Goal: Task Accomplishment & Management: Use online tool/utility

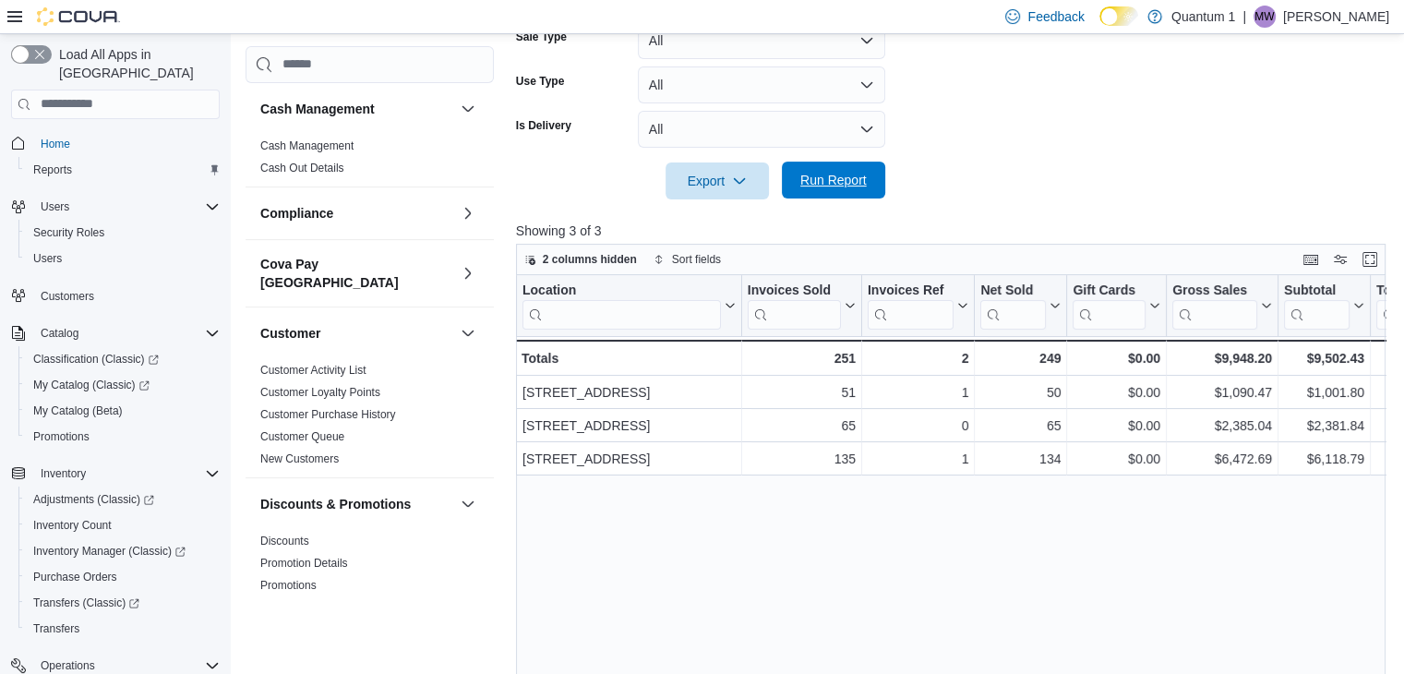
scroll to position [208, 0]
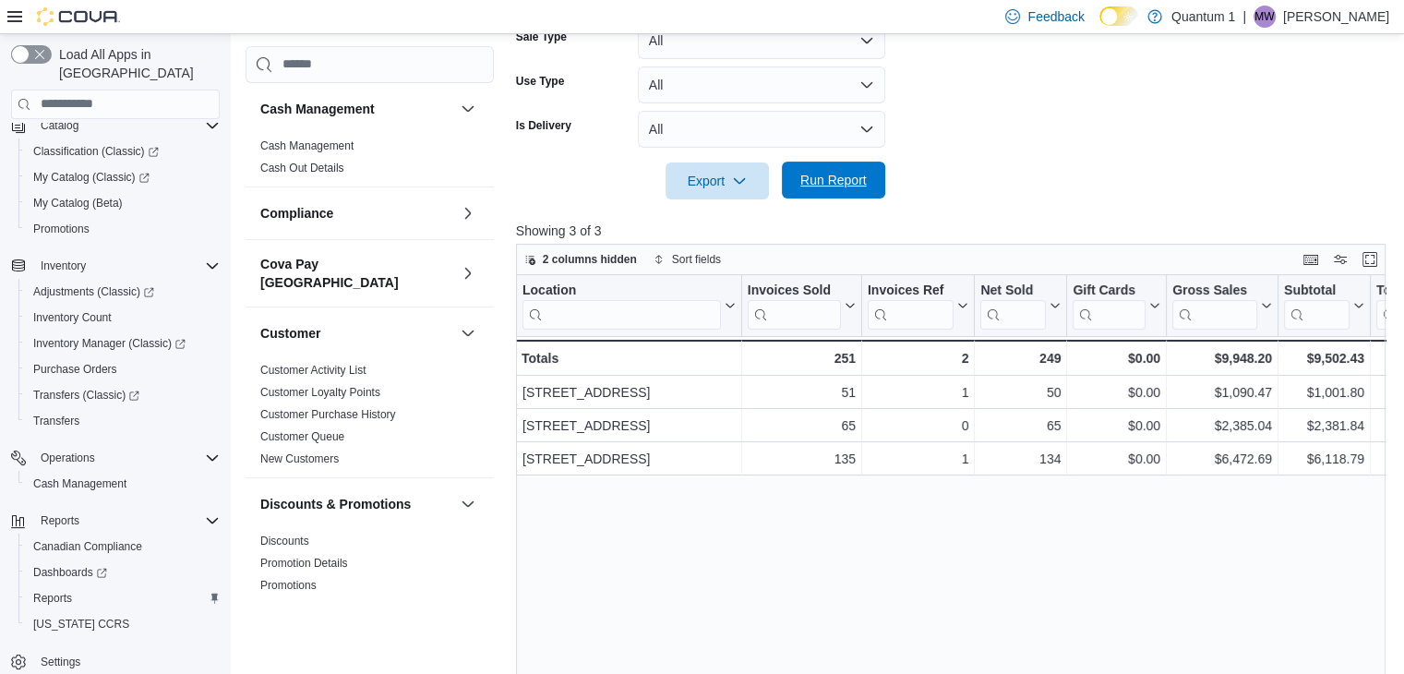
click at [837, 183] on span "Run Report" at bounding box center [833, 180] width 66 height 18
click at [827, 179] on span "Run Report" at bounding box center [833, 180] width 66 height 18
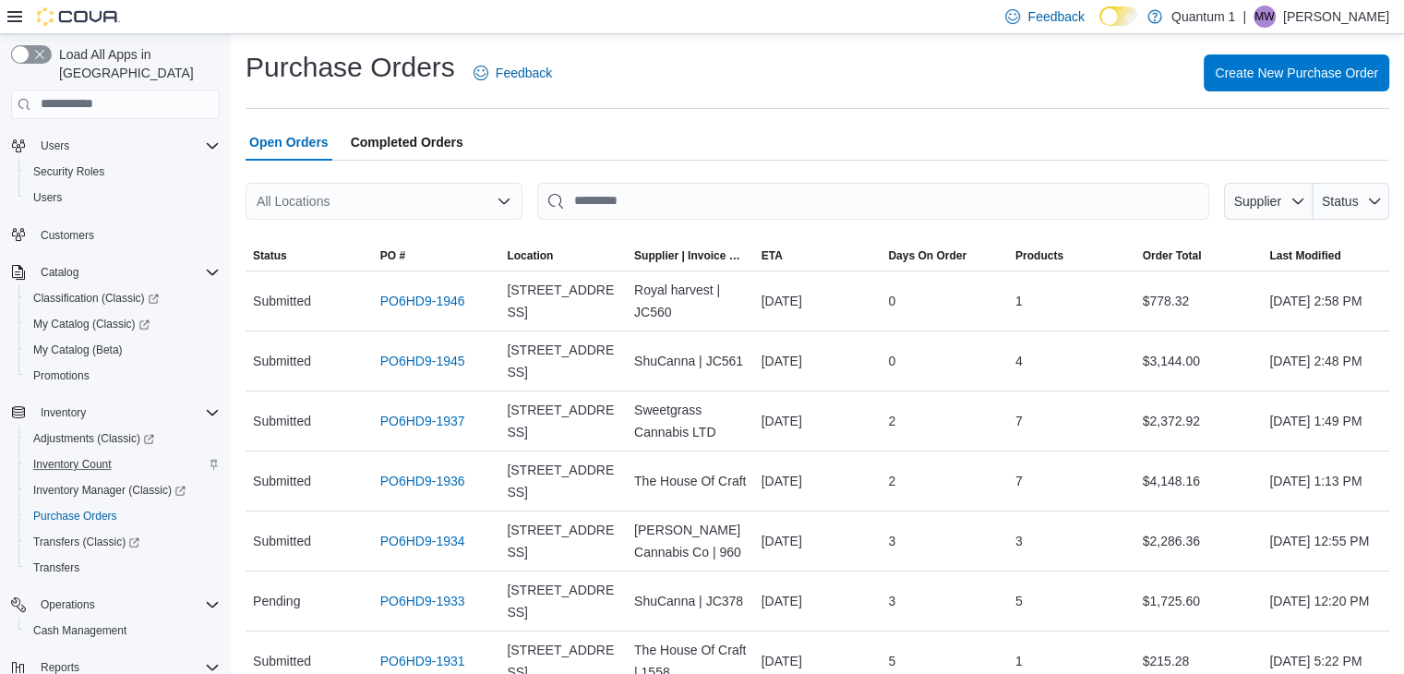
scroll to position [208, 0]
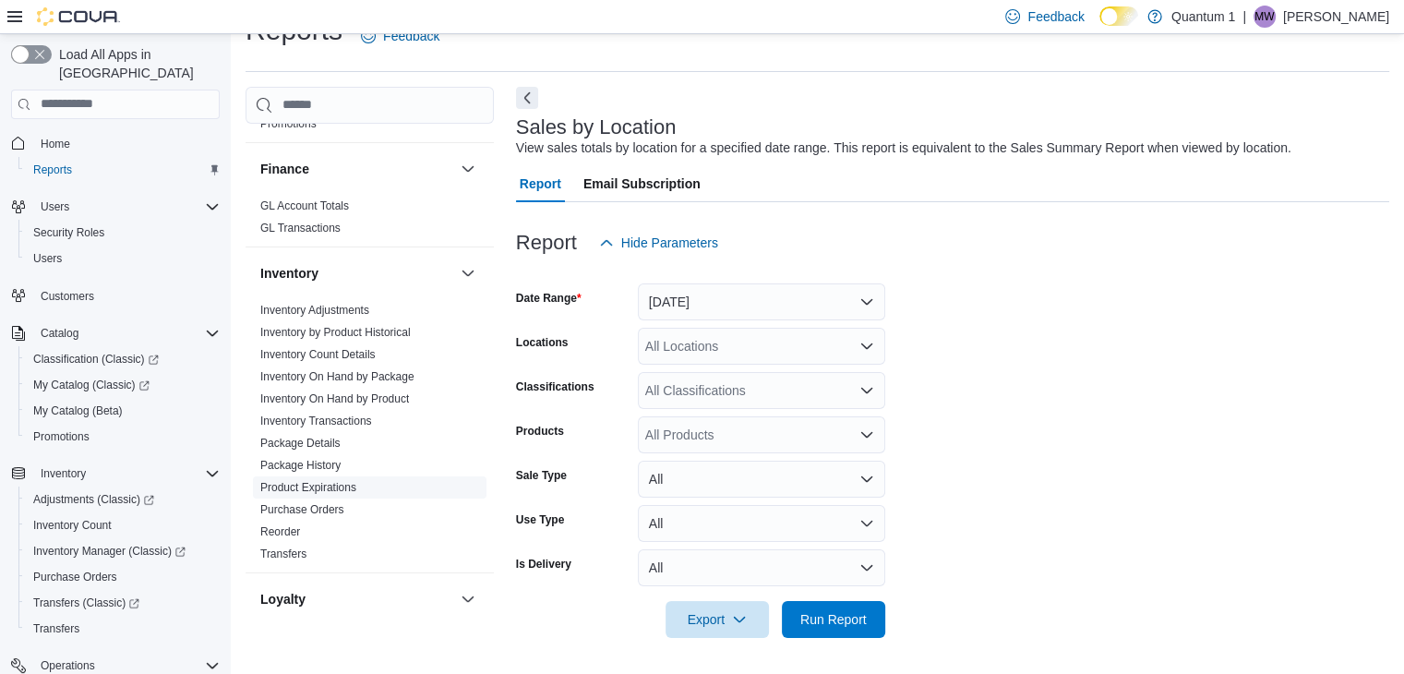
scroll to position [554, 0]
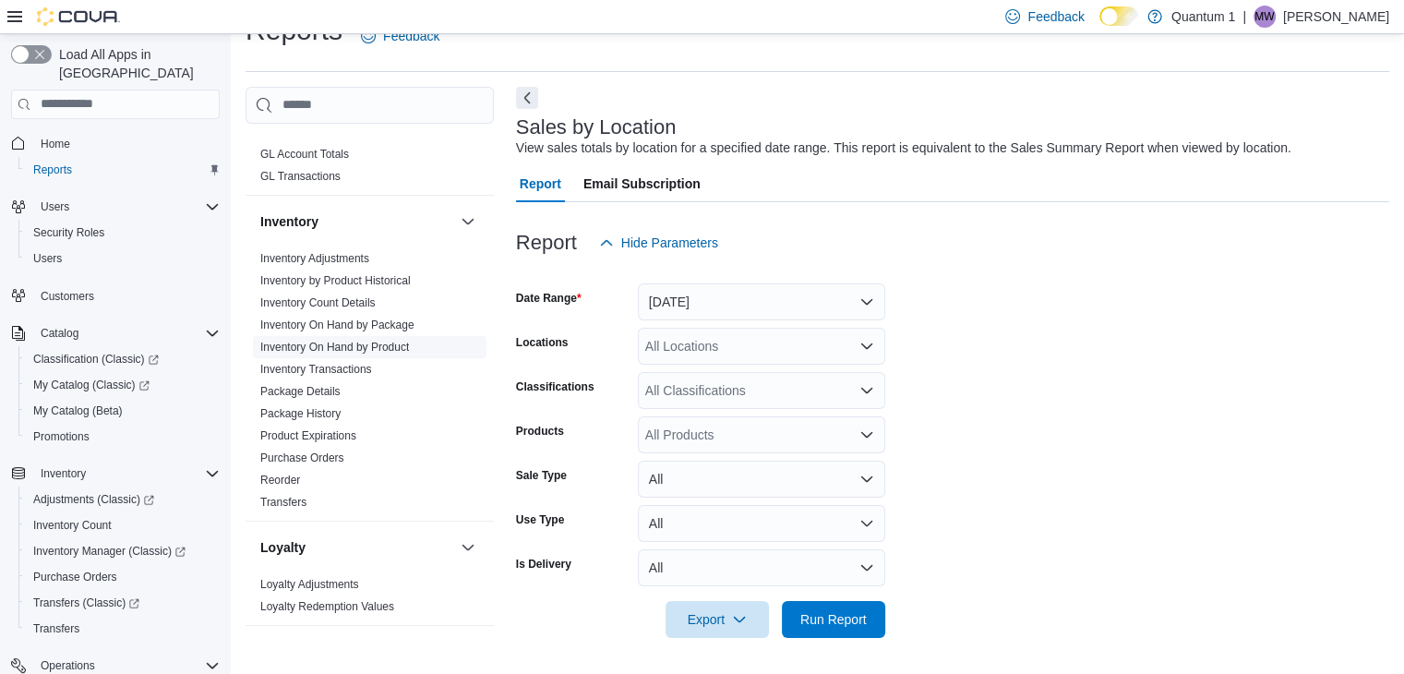
click at [342, 341] on link "Inventory On Hand by Product" at bounding box center [334, 347] width 149 height 13
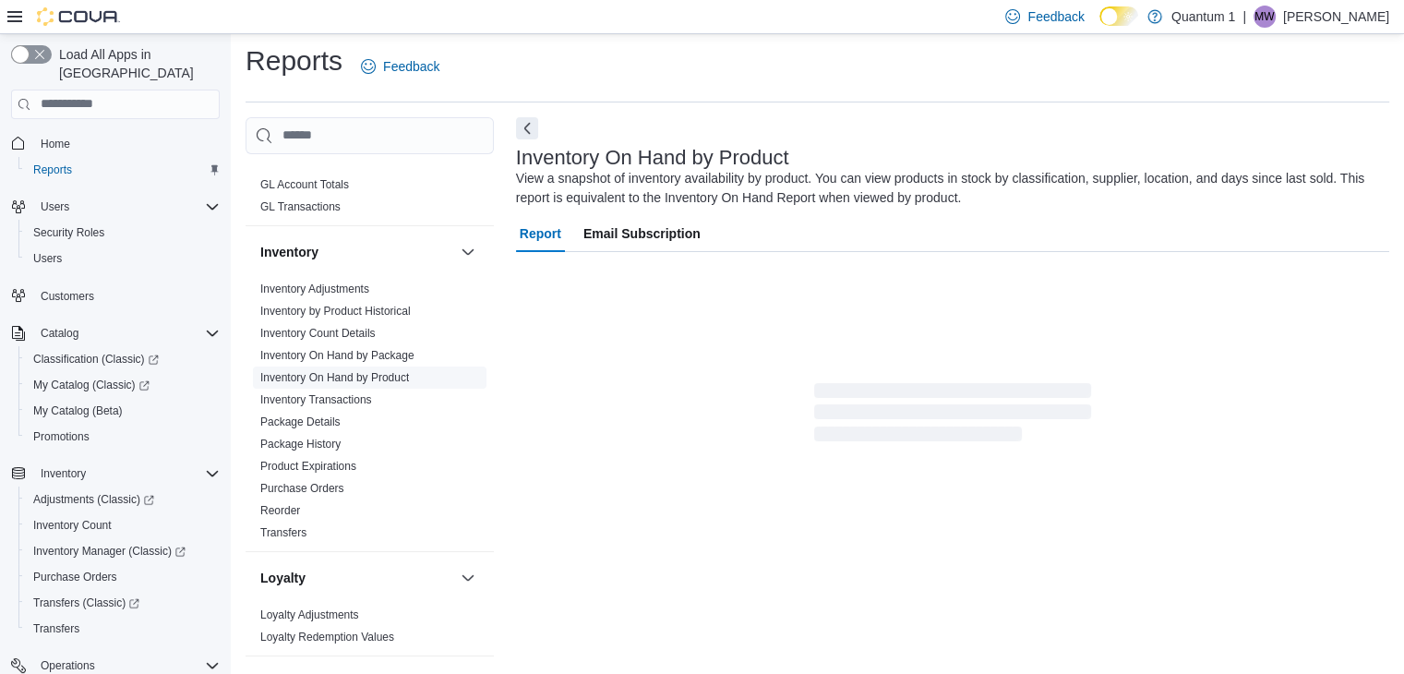
scroll to position [62, 0]
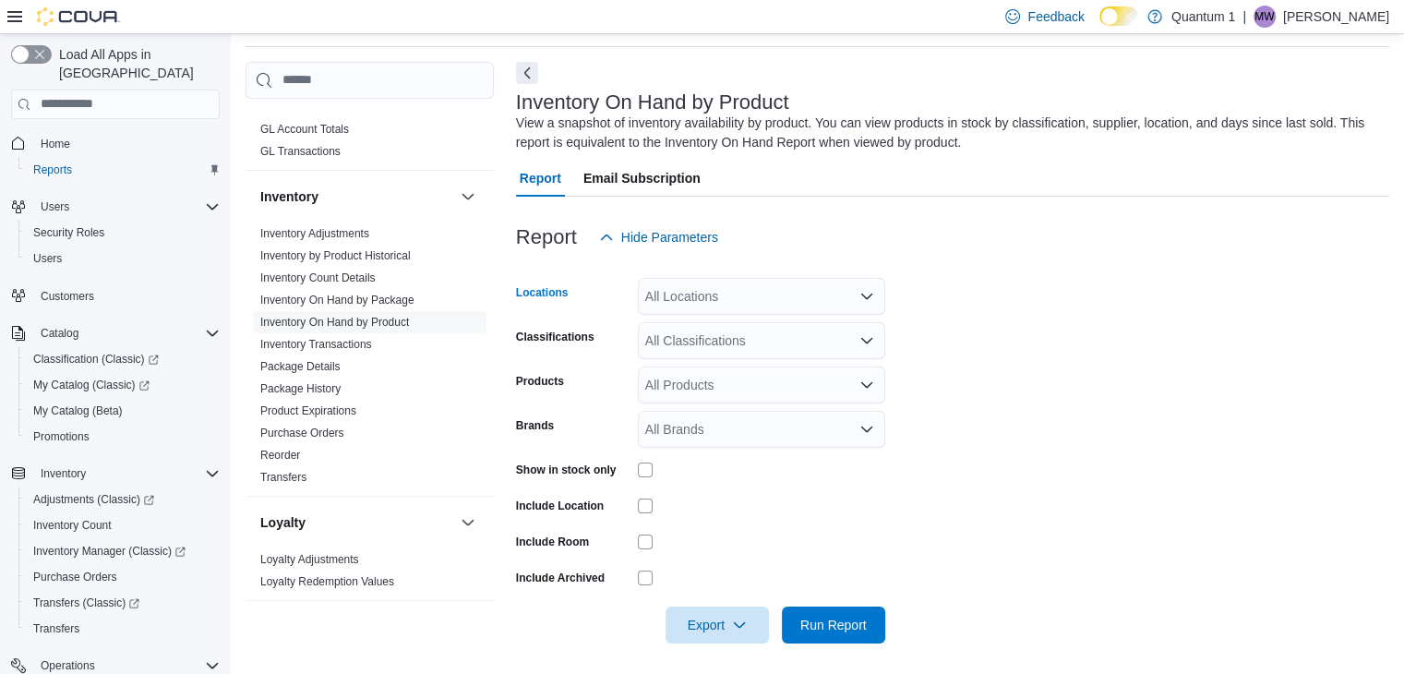
click at [864, 294] on icon "Open list of options" at bounding box center [866, 296] width 11 height 6
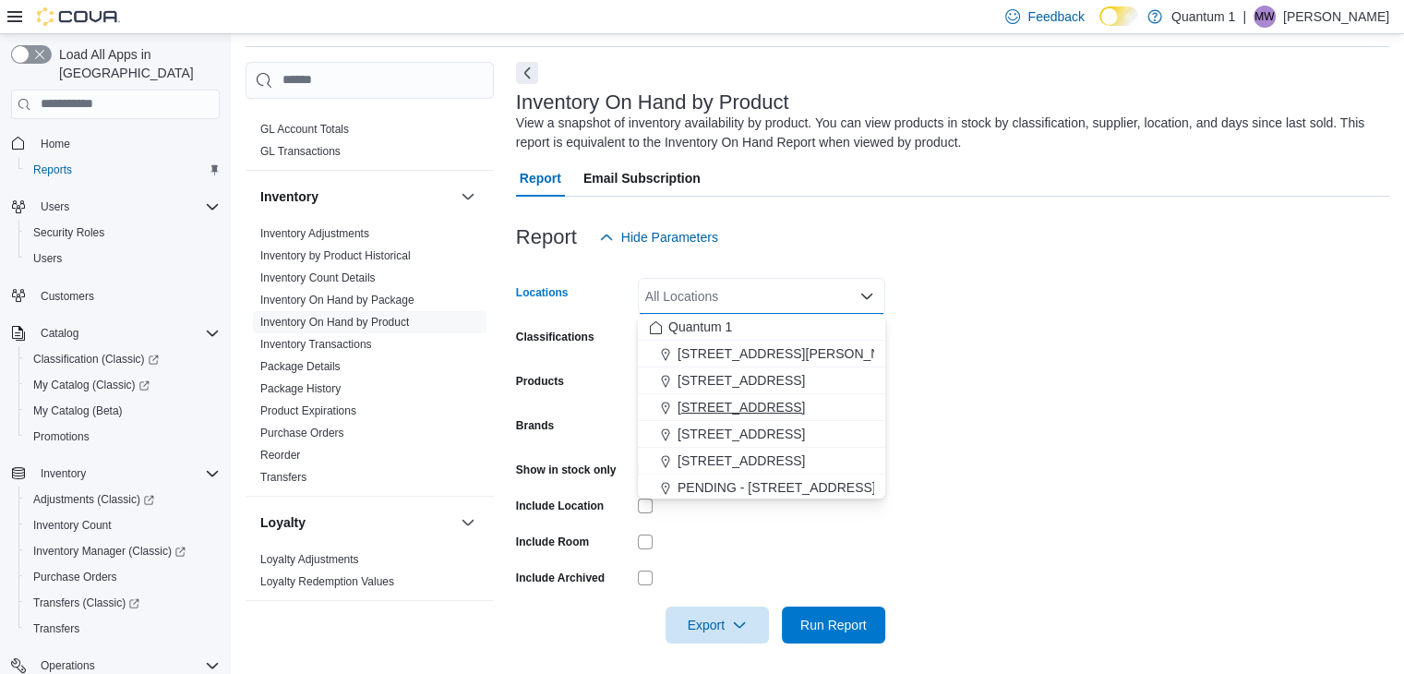
click at [772, 407] on span "[STREET_ADDRESS]" at bounding box center [740, 407] width 127 height 18
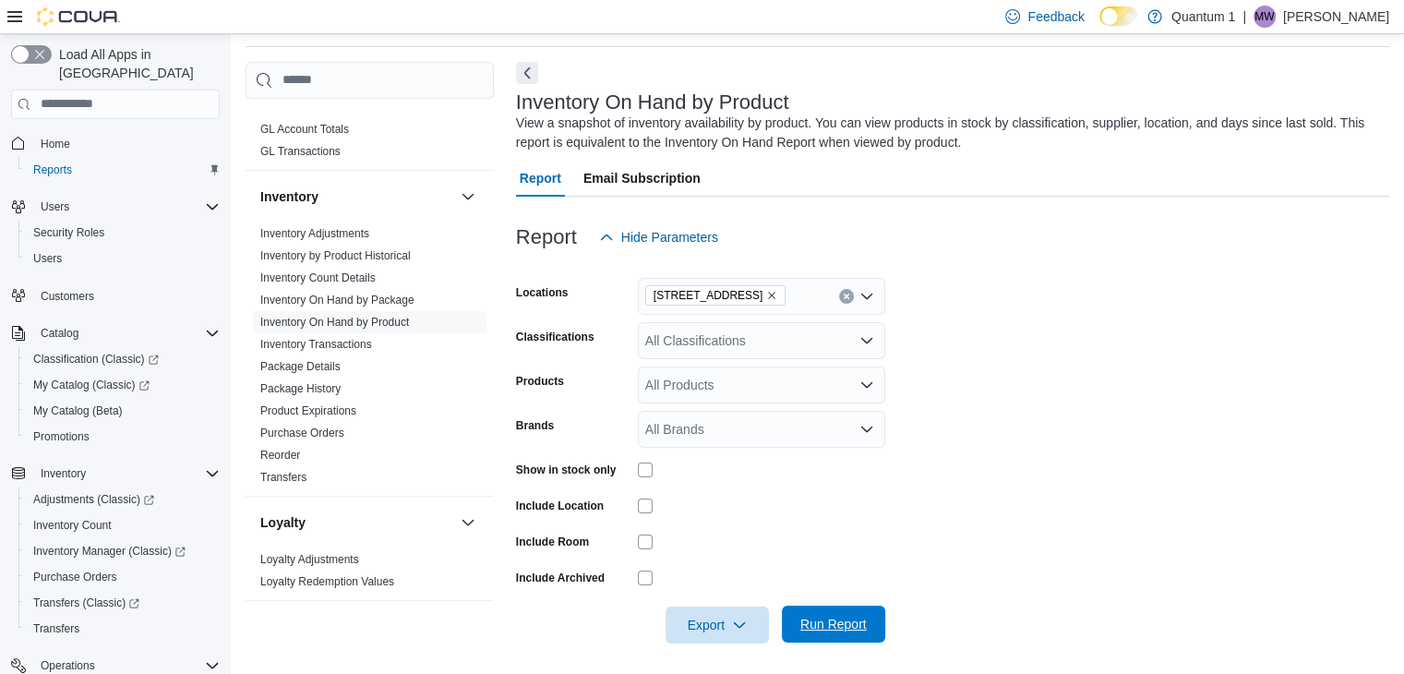
click at [831, 622] on span "Run Report" at bounding box center [833, 624] width 66 height 18
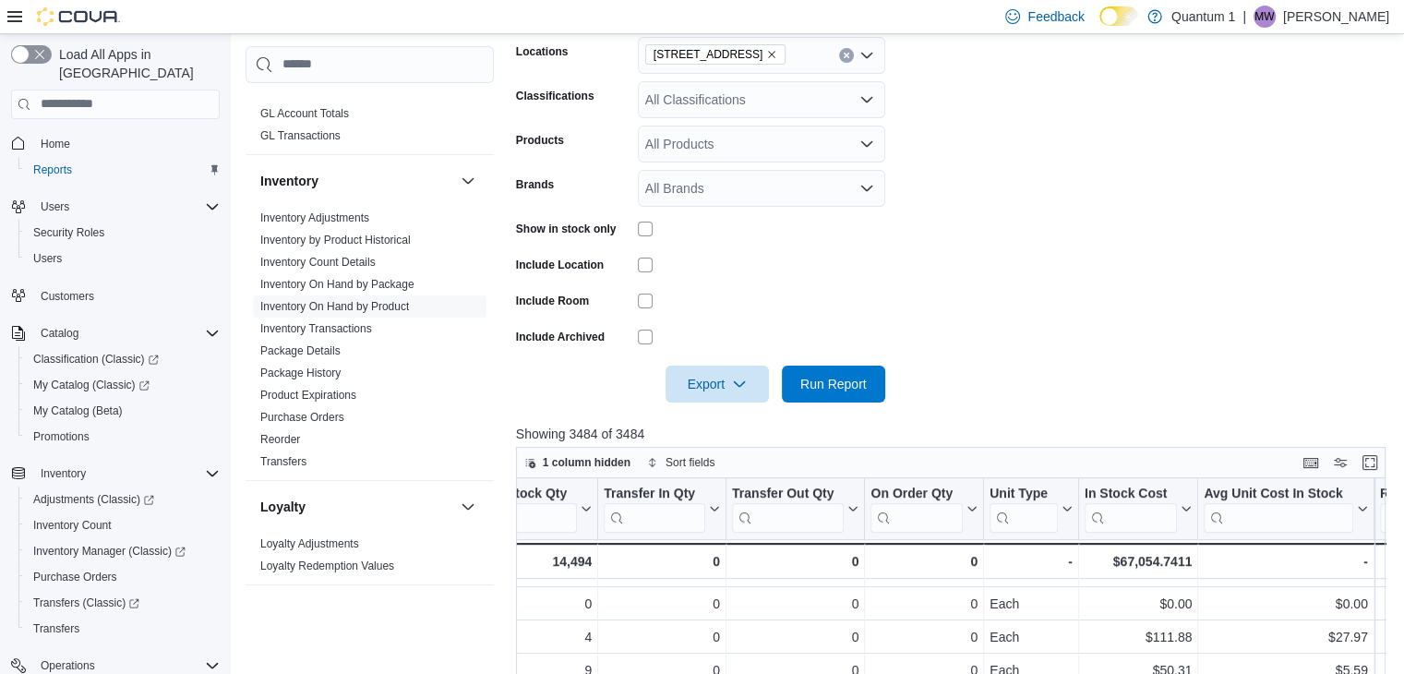
scroll to position [167, 0]
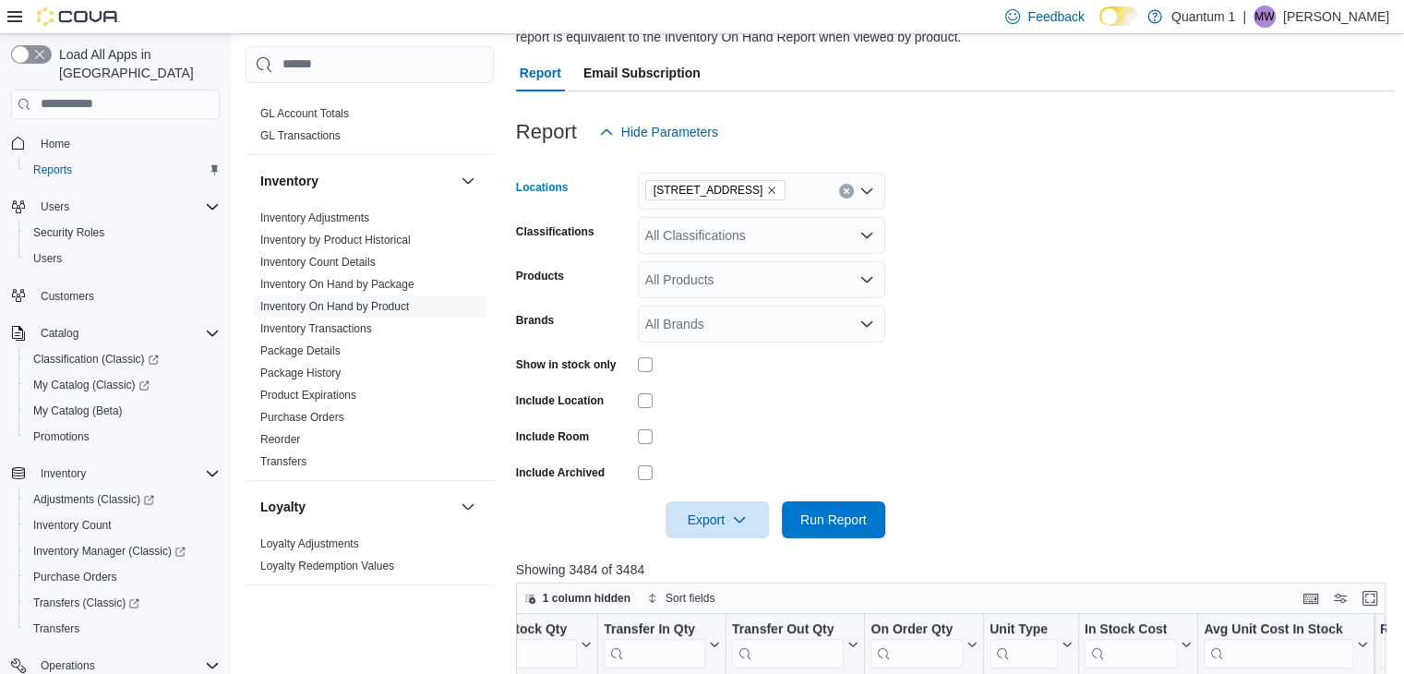
click at [777, 185] on icon "Remove 615 7th Ave - Keremeos from selection in this group" at bounding box center [771, 190] width 11 height 11
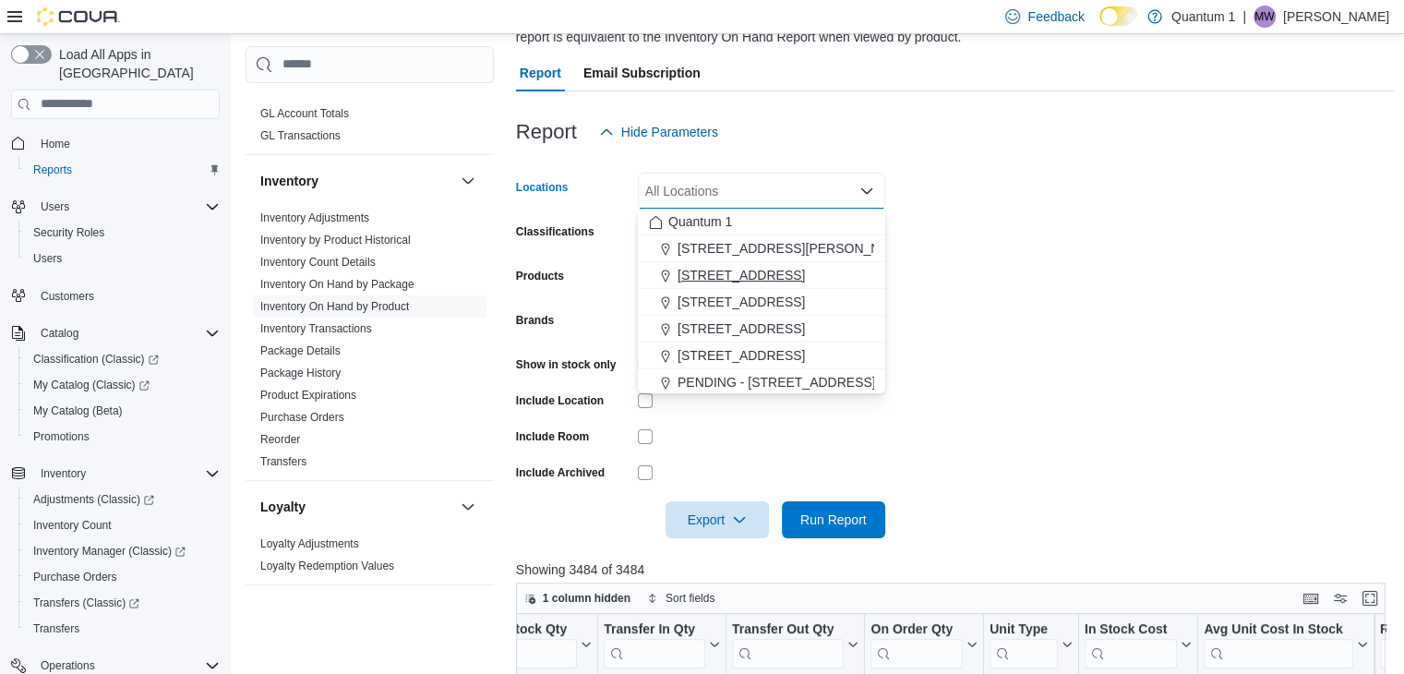
click at [756, 270] on span "[STREET_ADDRESS]" at bounding box center [740, 275] width 127 height 18
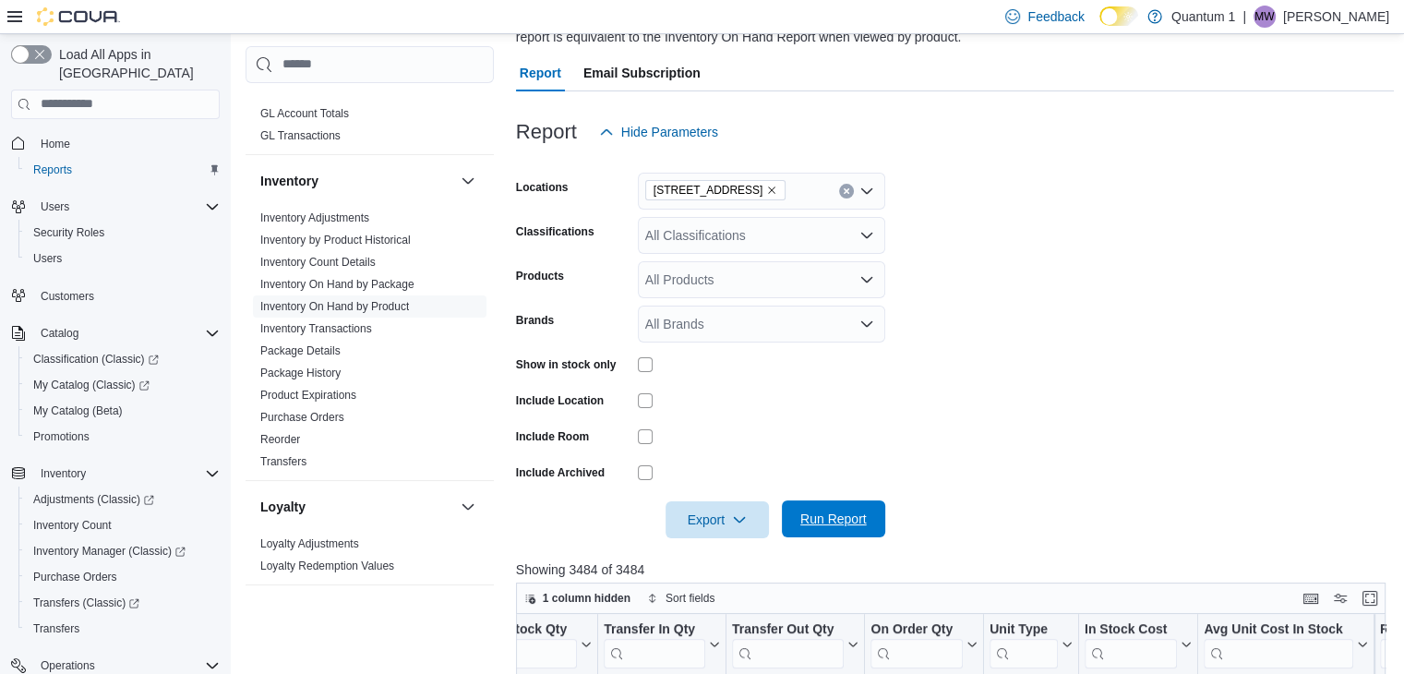
click at [832, 512] on span "Run Report" at bounding box center [833, 518] width 66 height 18
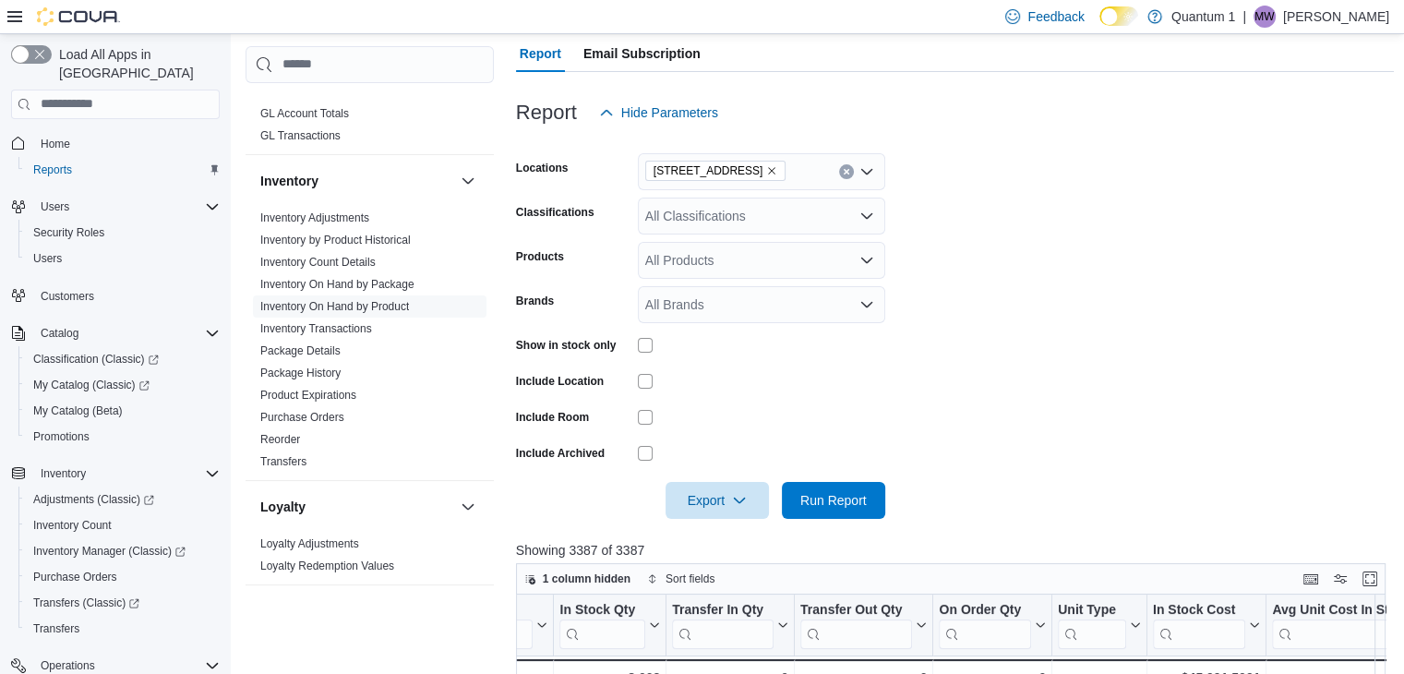
scroll to position [167, 0]
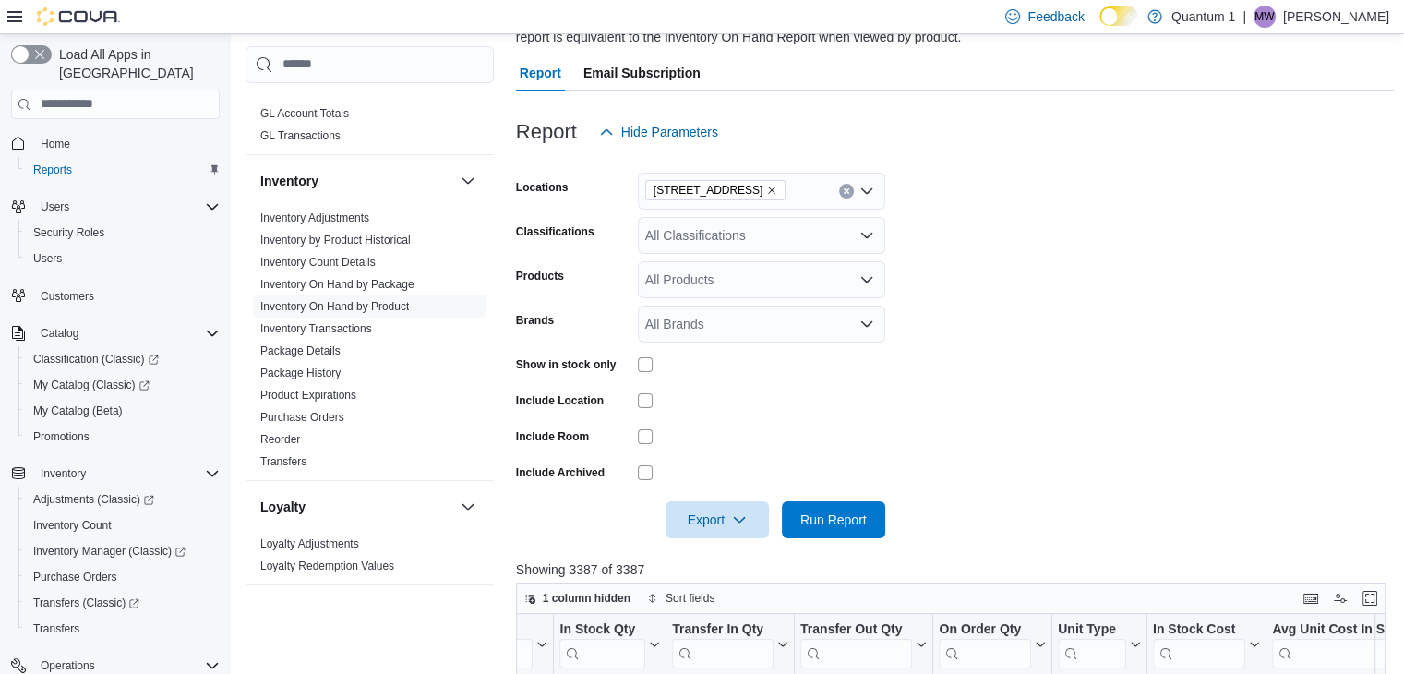
click at [846, 189] on icon "Clear input" at bounding box center [846, 190] width 5 height 5
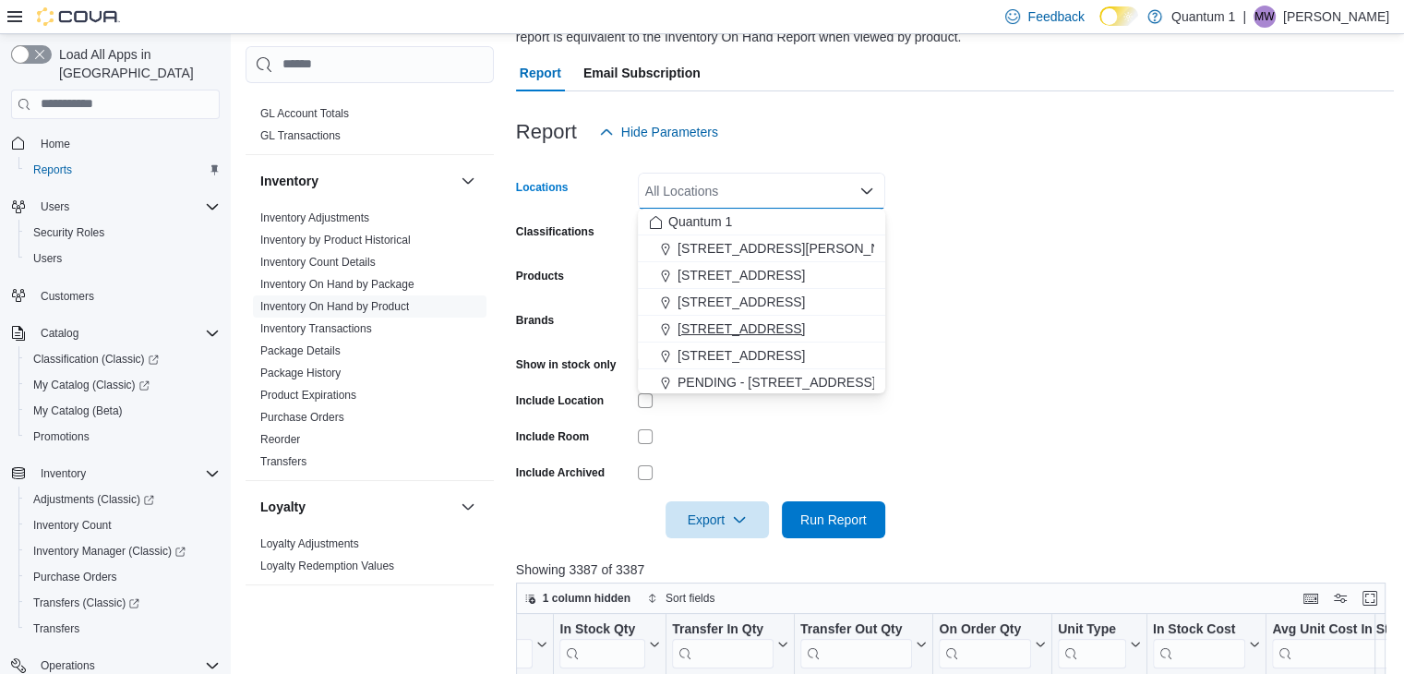
click at [724, 330] on span "[STREET_ADDRESS]" at bounding box center [740, 328] width 127 height 18
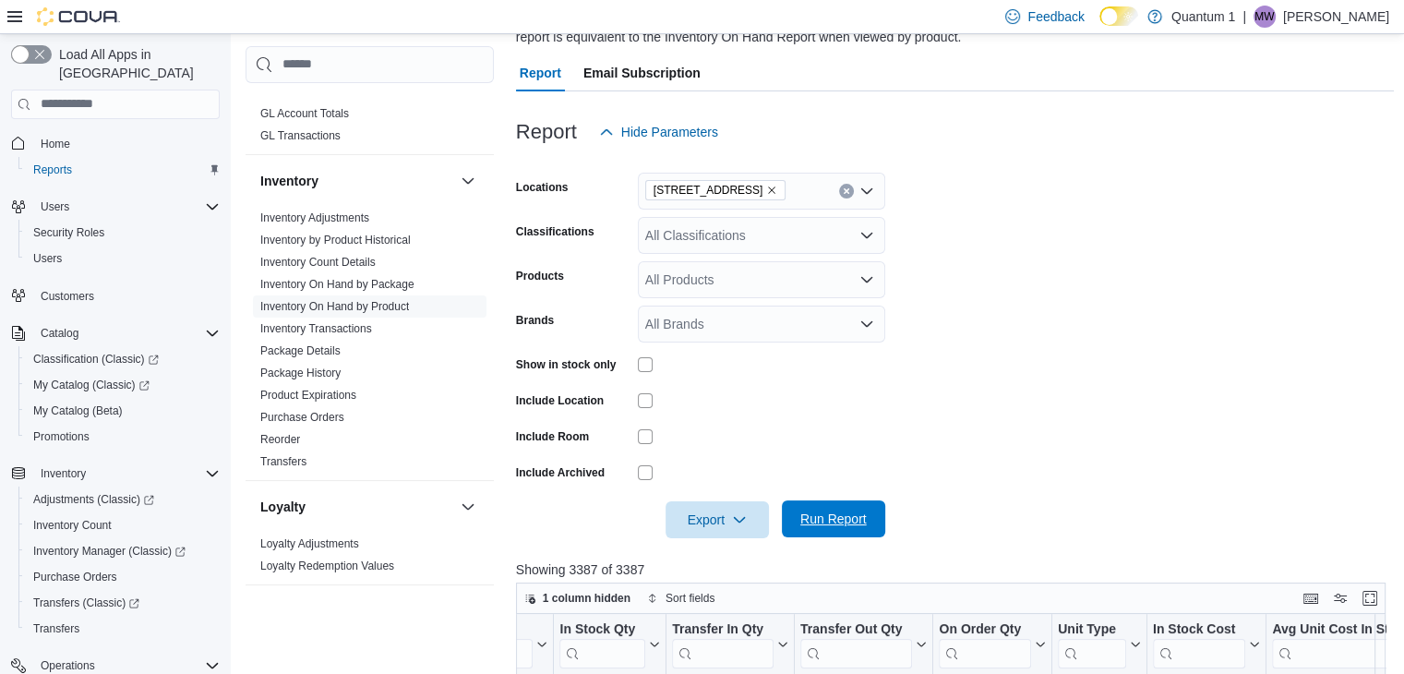
click at [831, 520] on span "Run Report" at bounding box center [833, 518] width 66 height 18
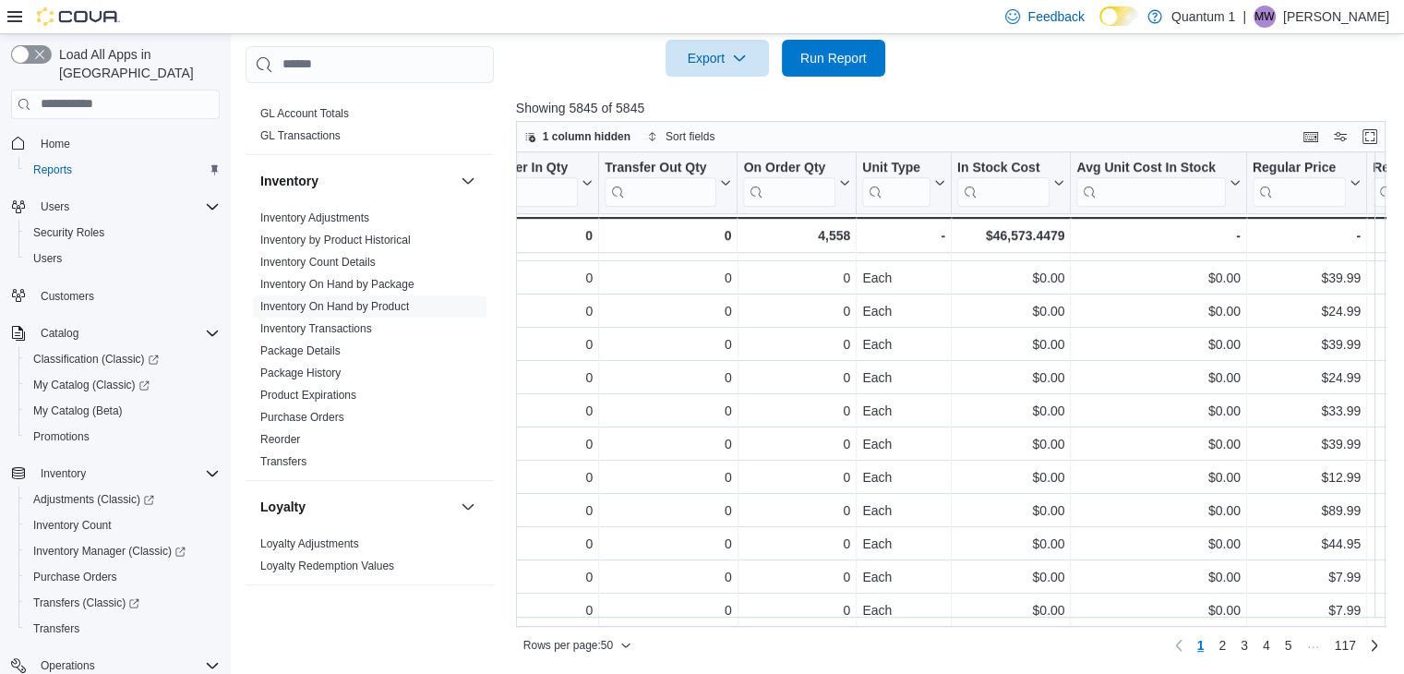
scroll to position [1297, 1138]
